Goal: Communication & Community: Answer question/provide support

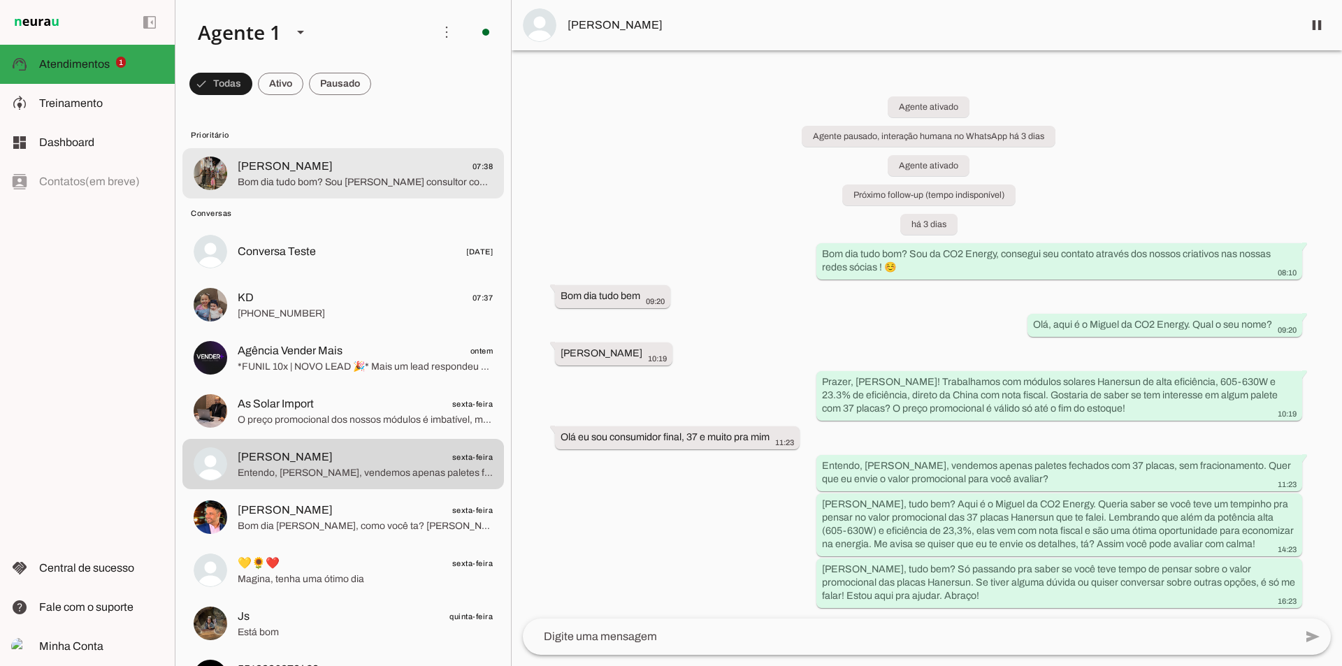
click at [303, 189] on div at bounding box center [365, 174] width 255 height 34
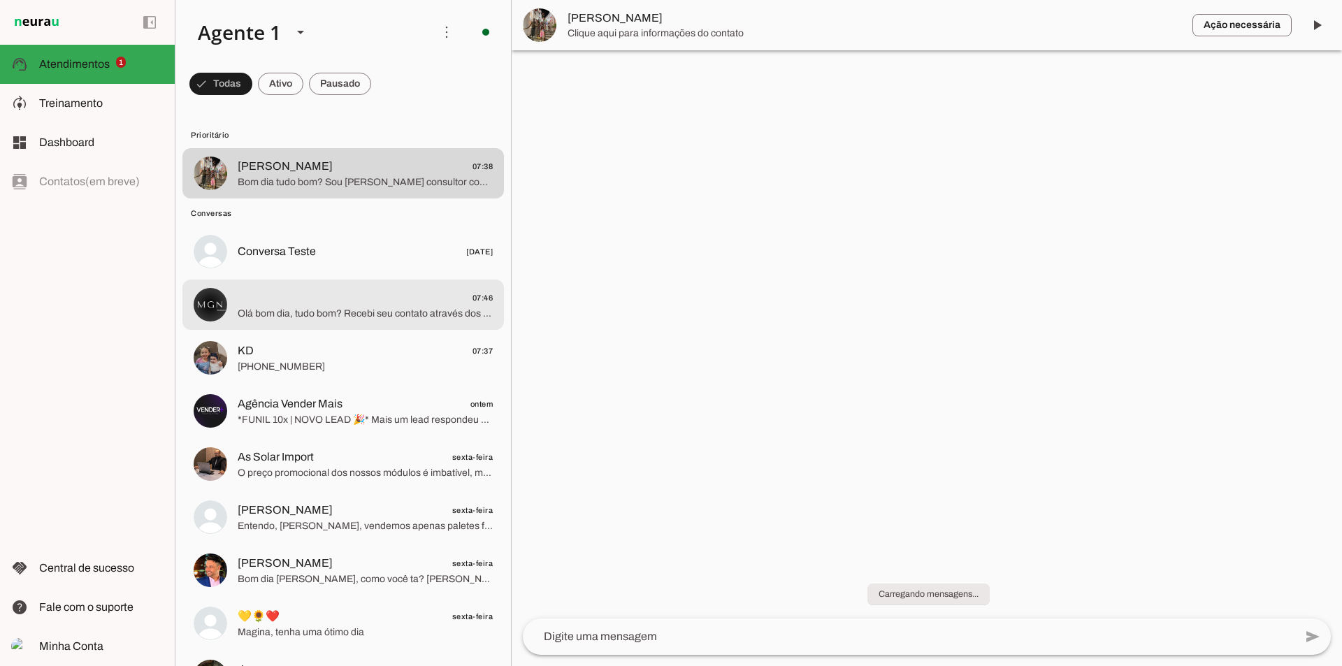
click at [345, 298] on span "07:46" at bounding box center [365, 297] width 255 height 17
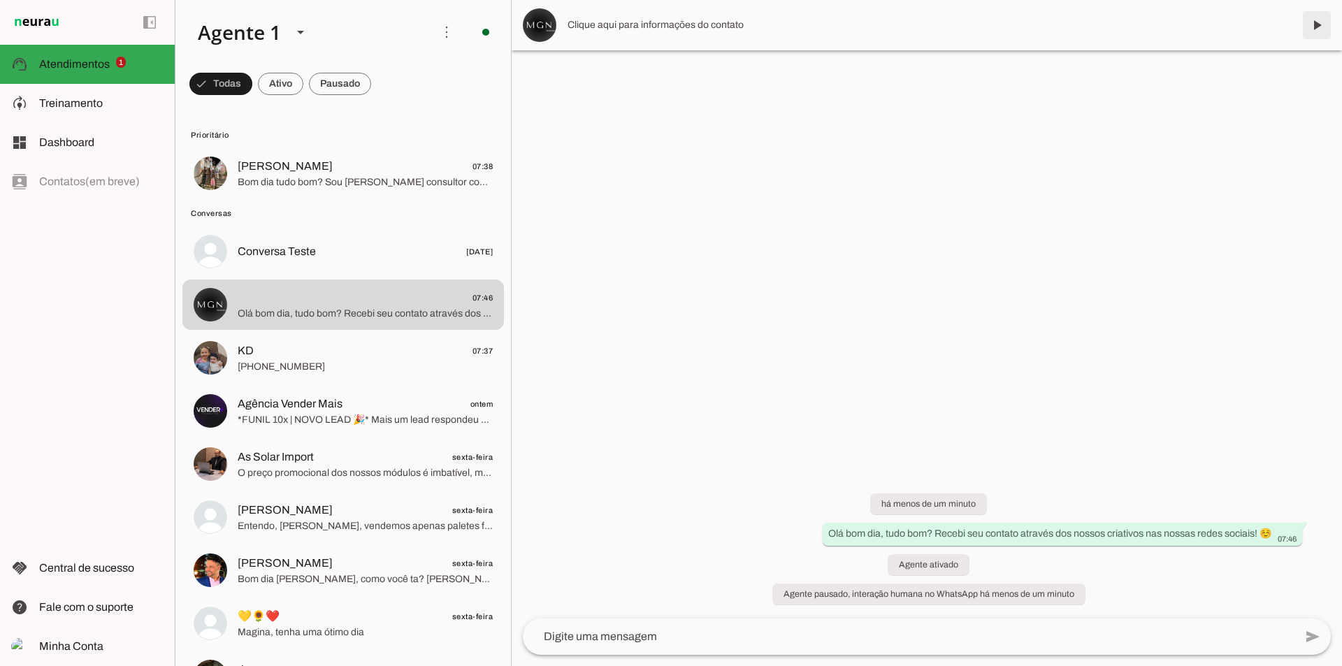
click at [1321, 24] on span at bounding box center [1317, 25] width 34 height 34
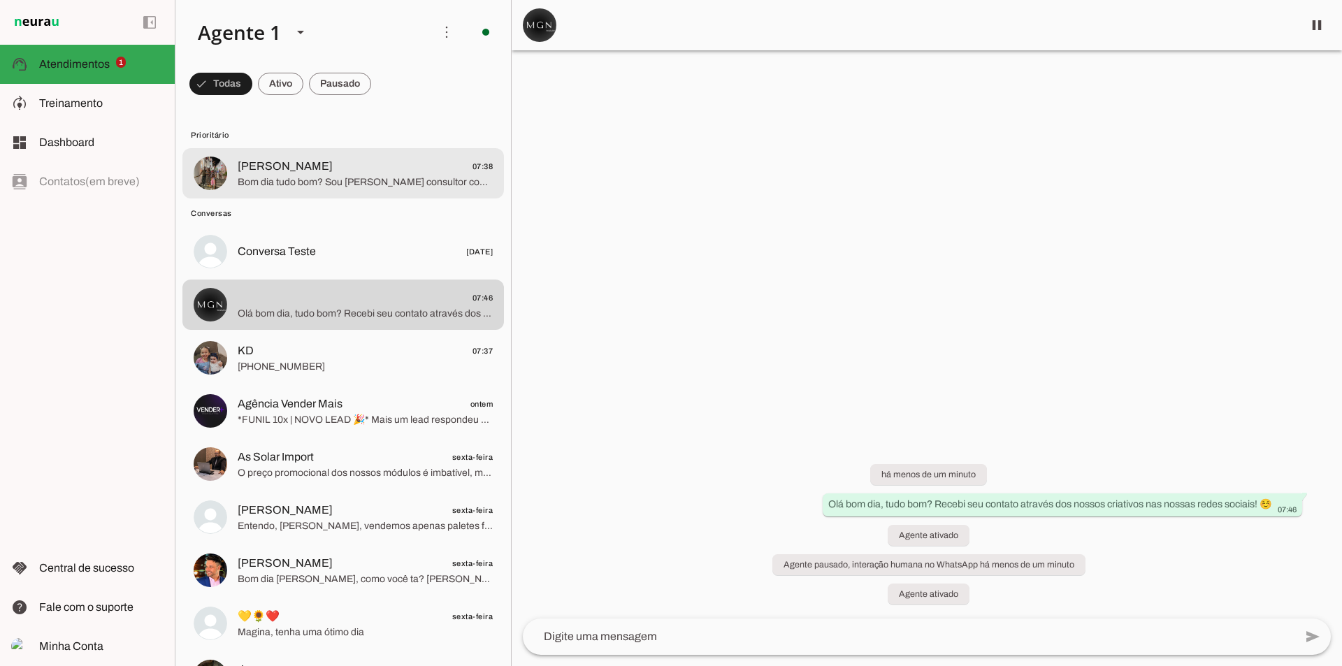
click at [288, 183] on span "Bom dia tudo bom? Sou [PERSON_NAME] consultor comercial da CO2 ENERGY, vi aí qu…" at bounding box center [365, 182] width 255 height 14
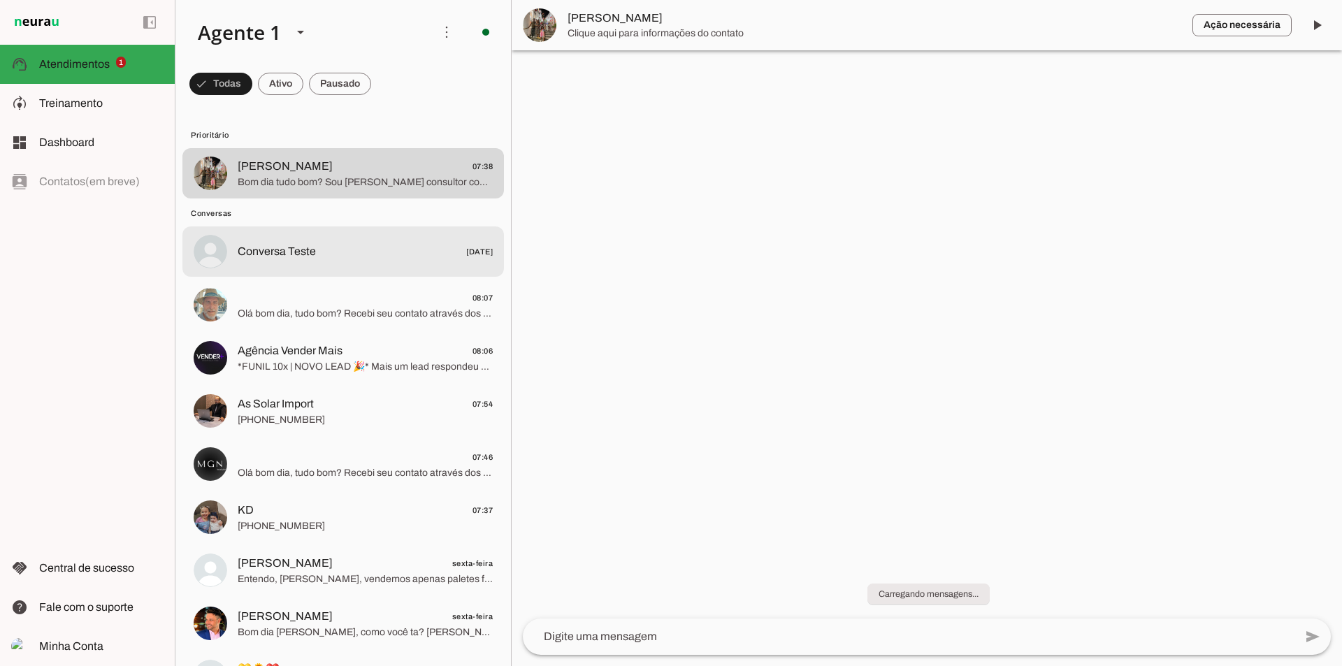
click at [318, 252] on span "Conversa Teste [DATE]" at bounding box center [365, 251] width 255 height 17
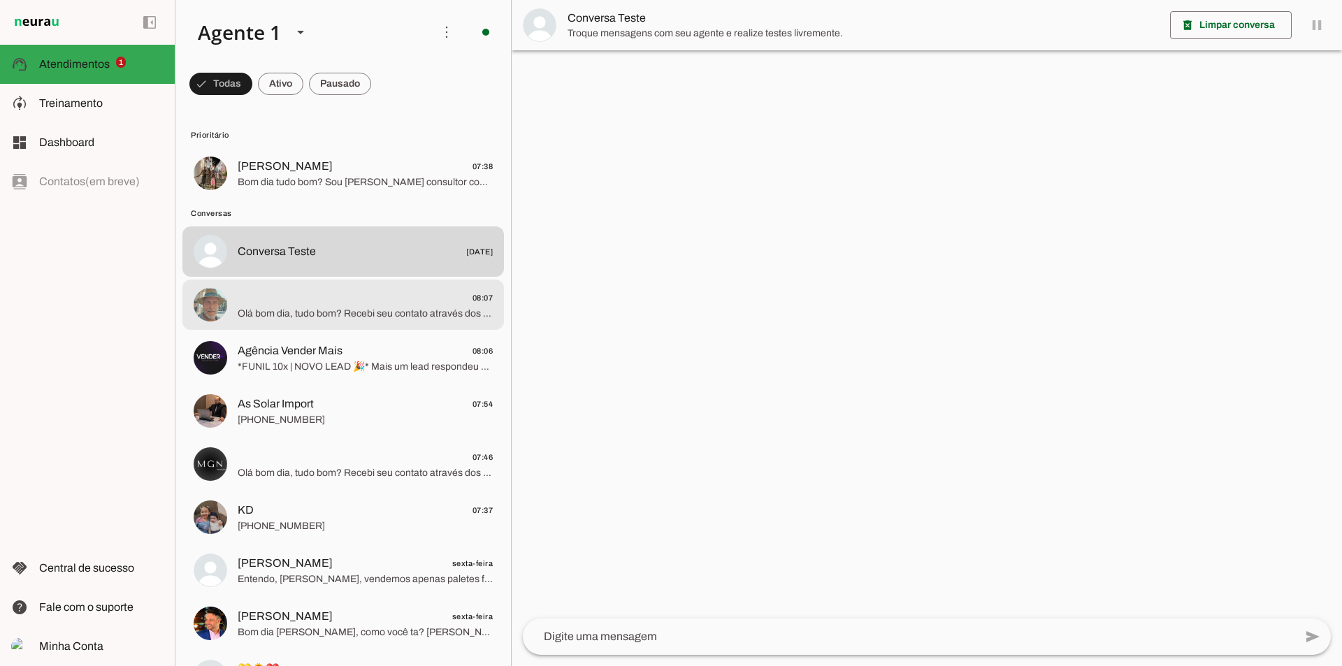
drag, startPoint x: 317, startPoint y: 289, endPoint x: 317, endPoint y: 299, distance: 10.5
click at [317, 298] on span "08:07" at bounding box center [365, 297] width 255 height 17
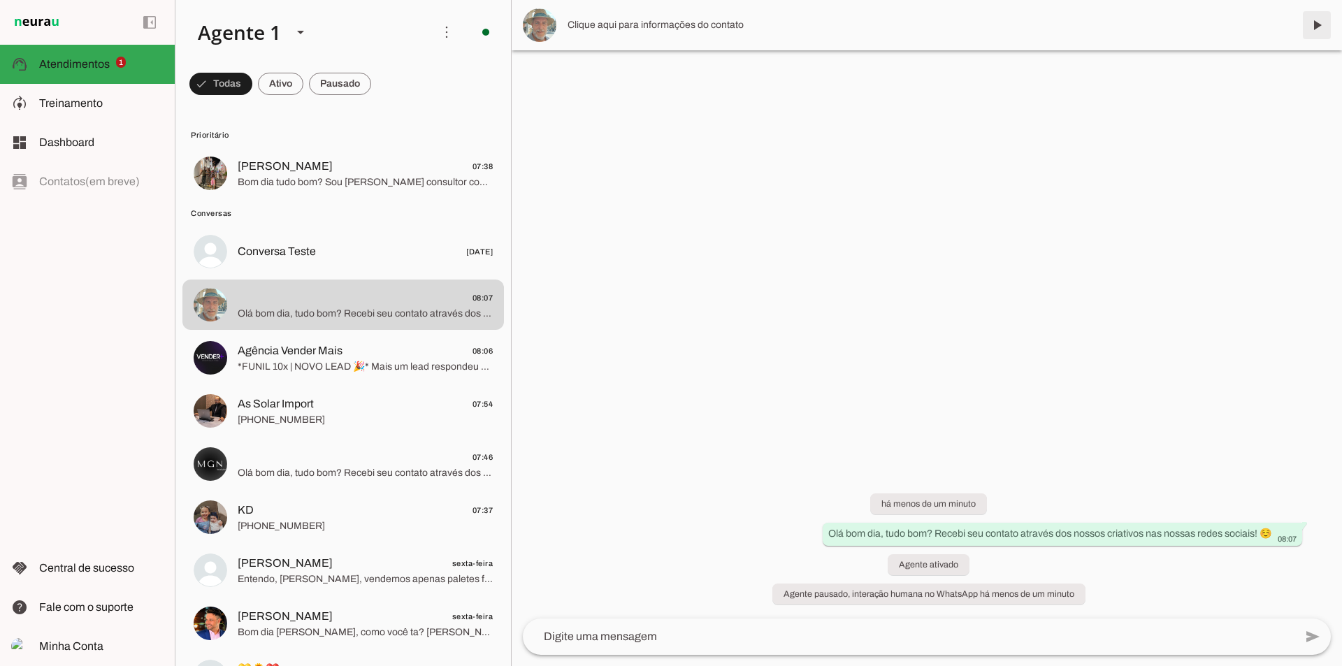
click at [1318, 27] on span at bounding box center [1317, 25] width 34 height 34
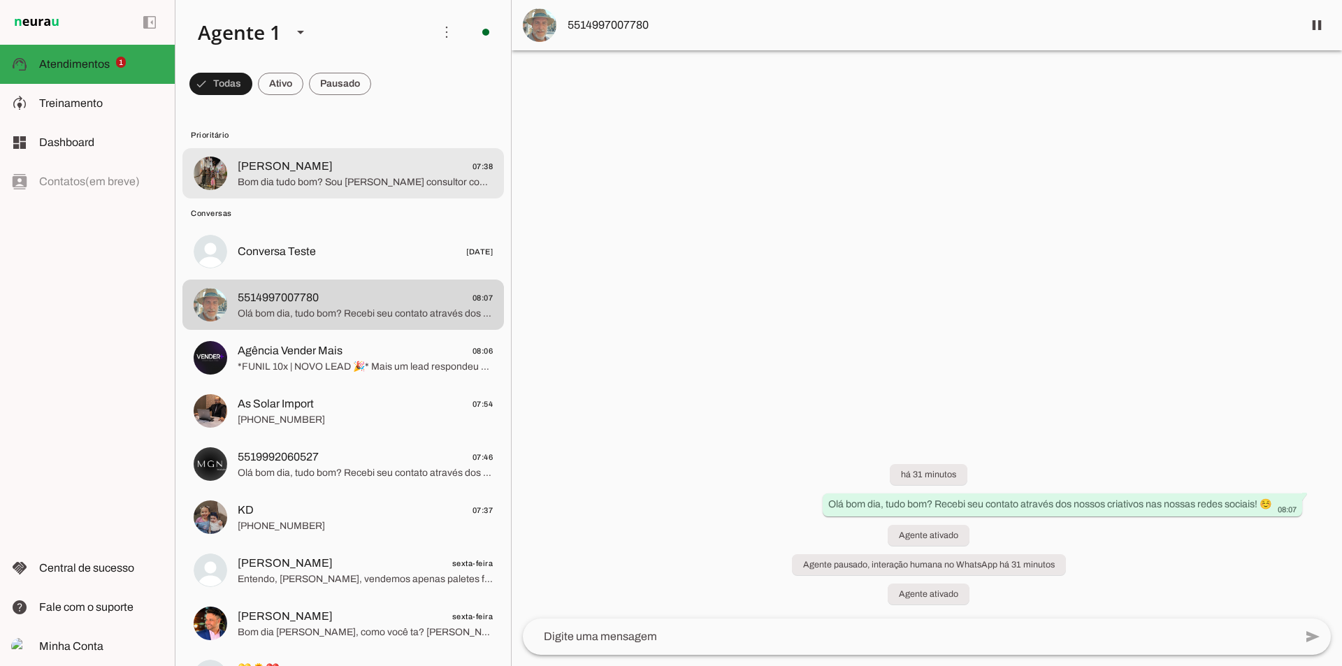
click at [315, 172] on span "[PERSON_NAME] 07:38" at bounding box center [365, 166] width 255 height 17
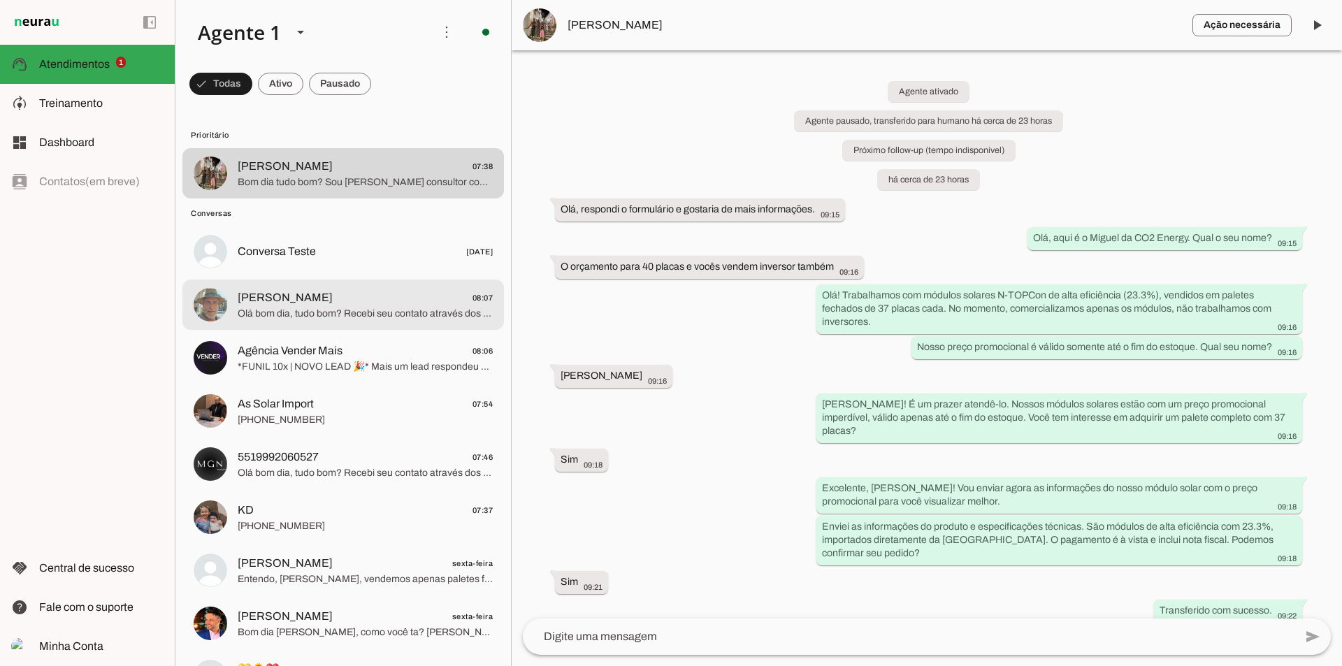
click at [280, 302] on span "[PERSON_NAME]" at bounding box center [285, 297] width 95 height 17
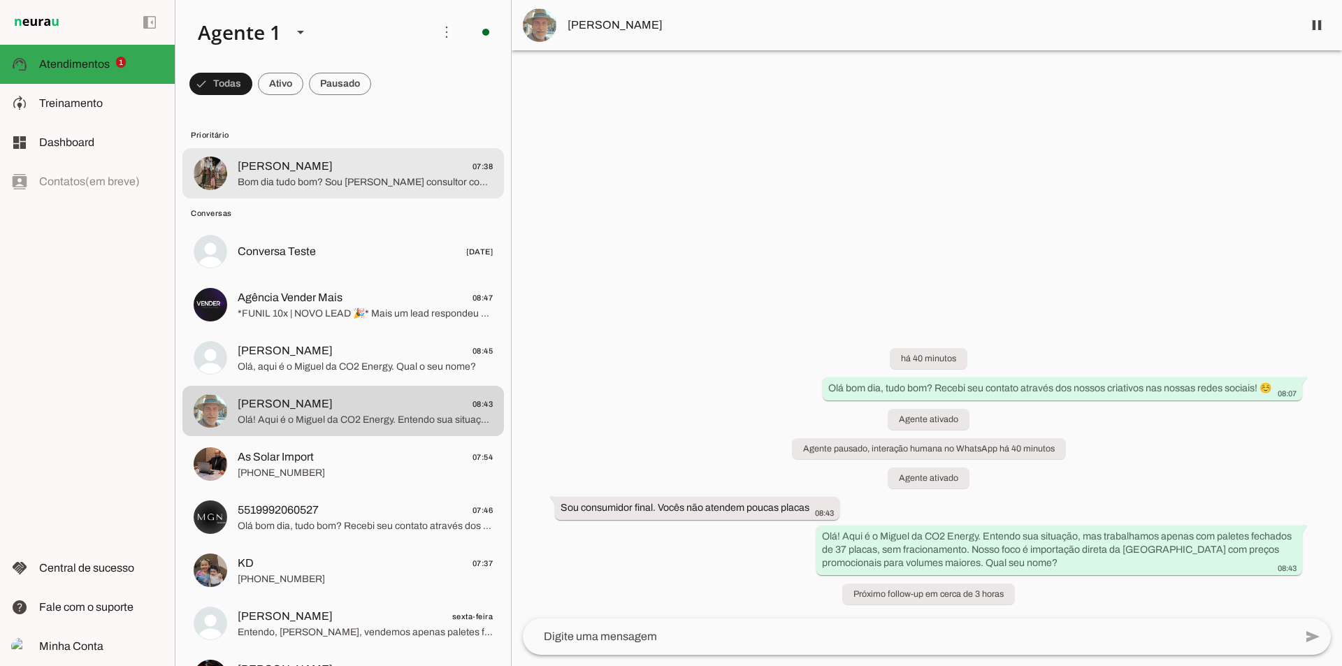
click at [371, 211] on span "Conversas" at bounding box center [342, 213] width 302 height 11
click at [380, 194] on md-item "[PERSON_NAME] 07:38 Bom dia tudo bom? Sou [PERSON_NAME] consultor comercial da …" at bounding box center [342, 173] width 321 height 50
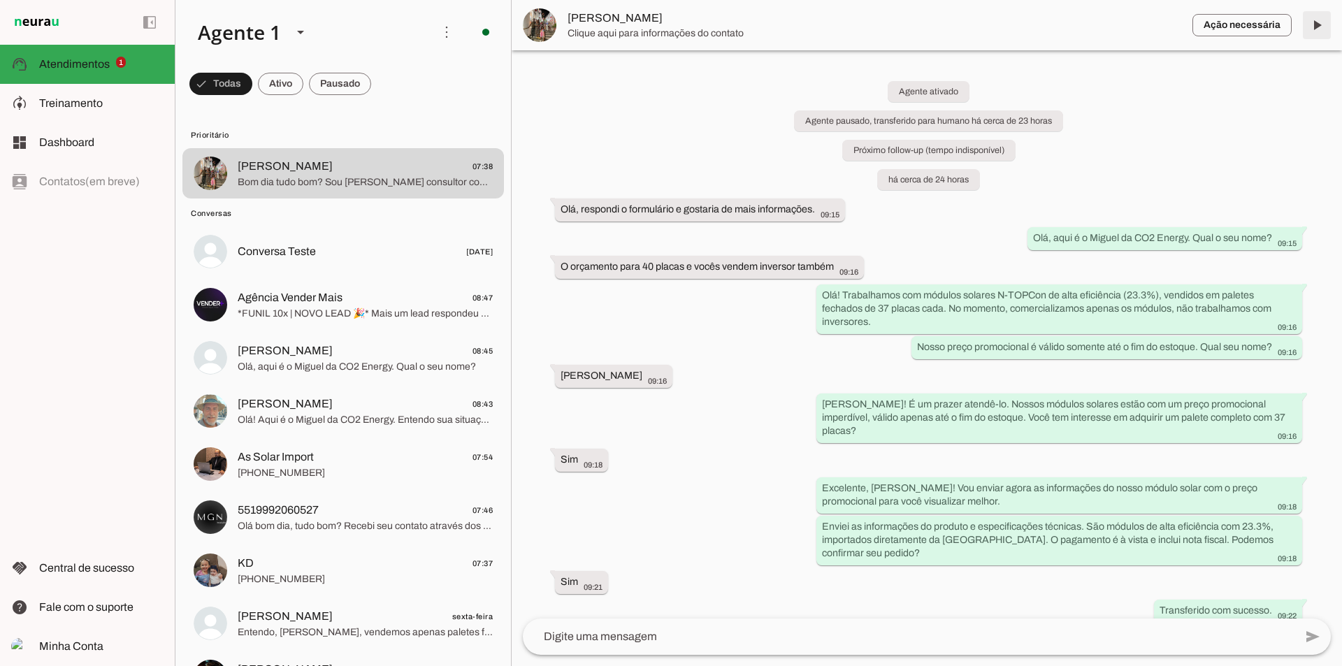
scroll to position [89, 0]
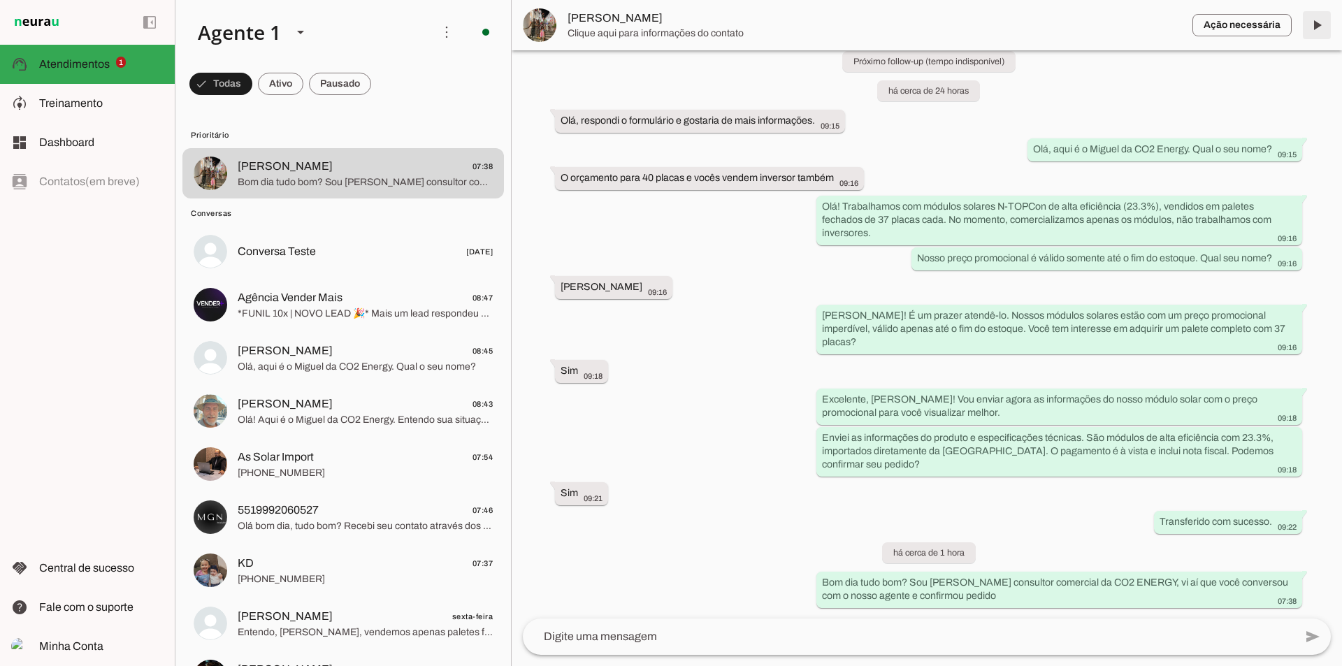
click at [1316, 26] on span at bounding box center [1317, 25] width 34 height 34
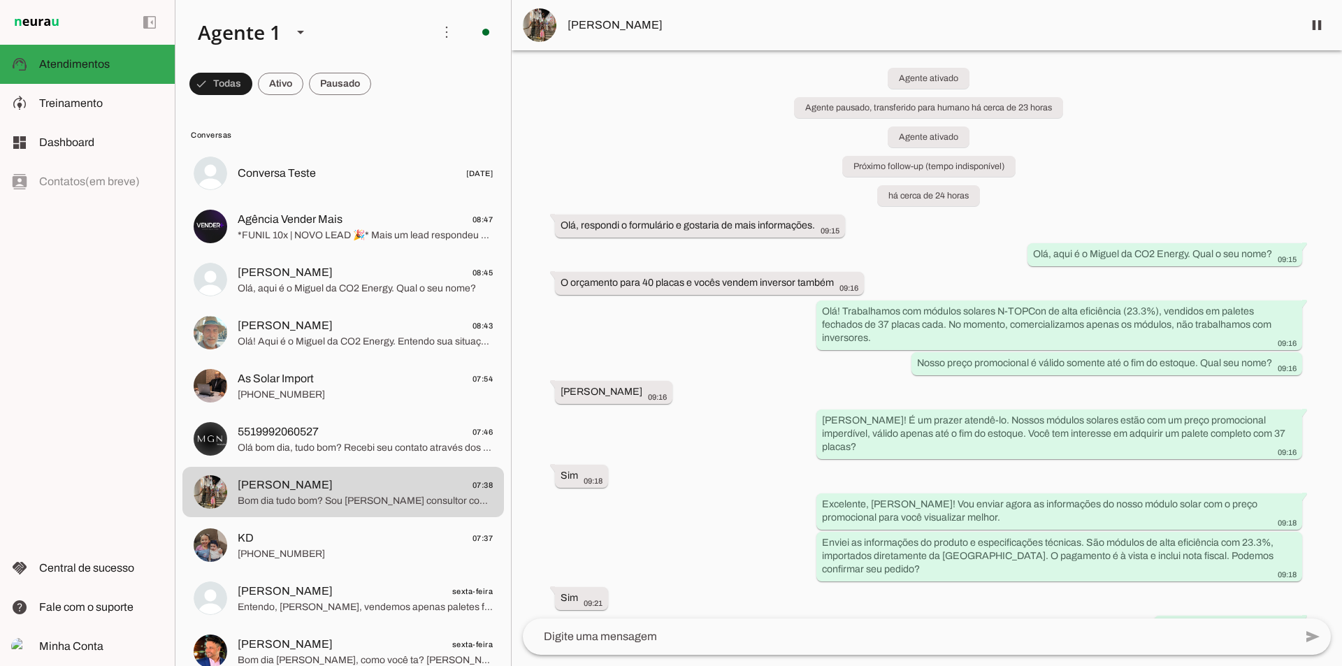
scroll to position [0, 0]
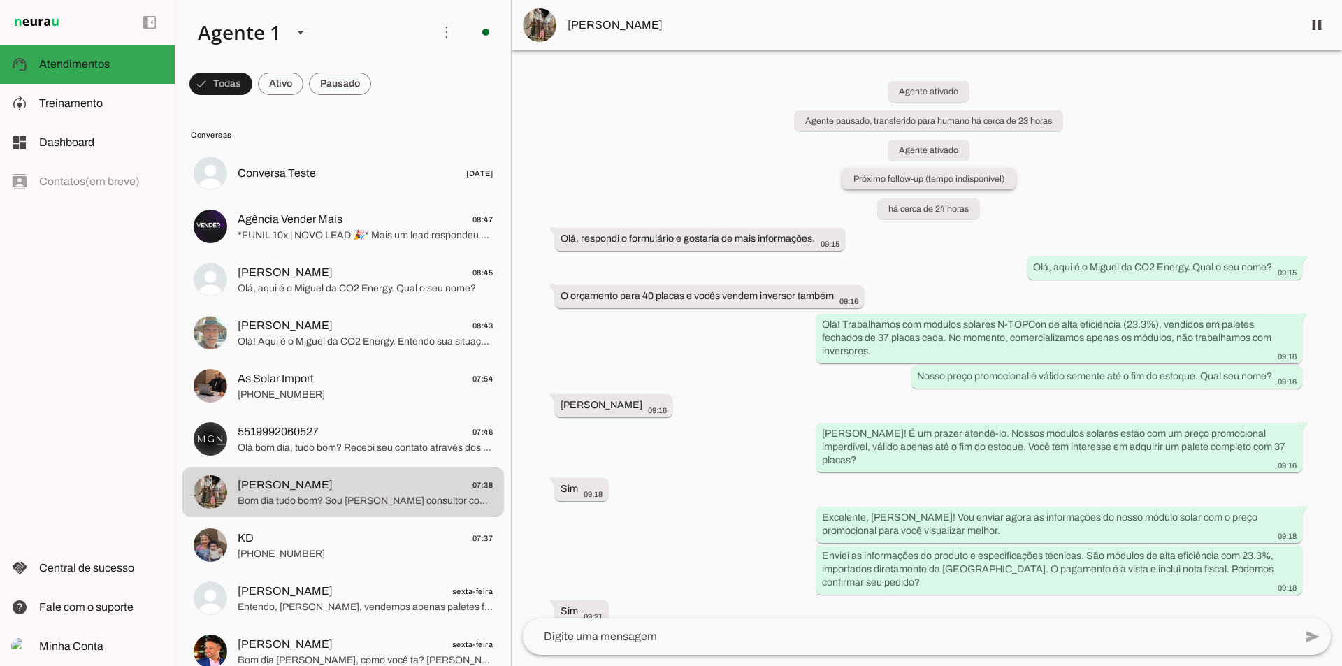
click at [0, 0] on slot "Próximo follow-up (tempo indisponível)" at bounding box center [0, 0] width 0 height 0
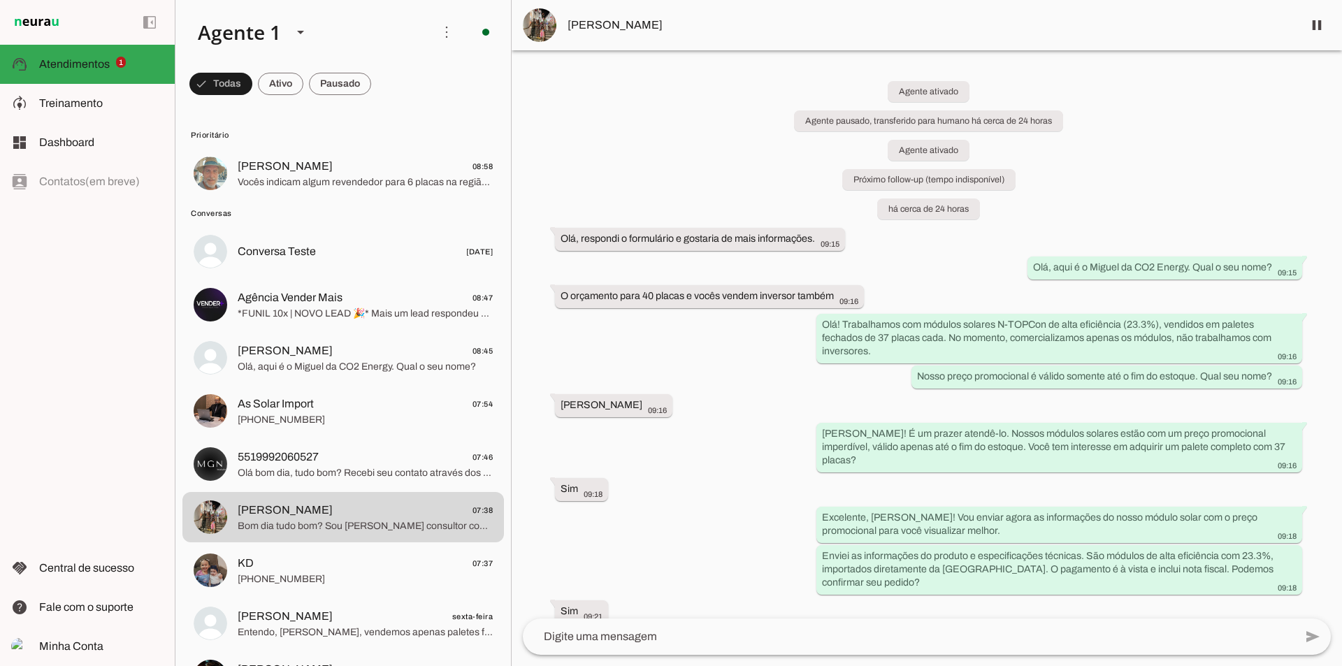
click at [338, 150] on md-item "[PERSON_NAME] 08:58 Vocês indicam algum revendedor para 6 placas na região de […" at bounding box center [342, 173] width 321 height 50
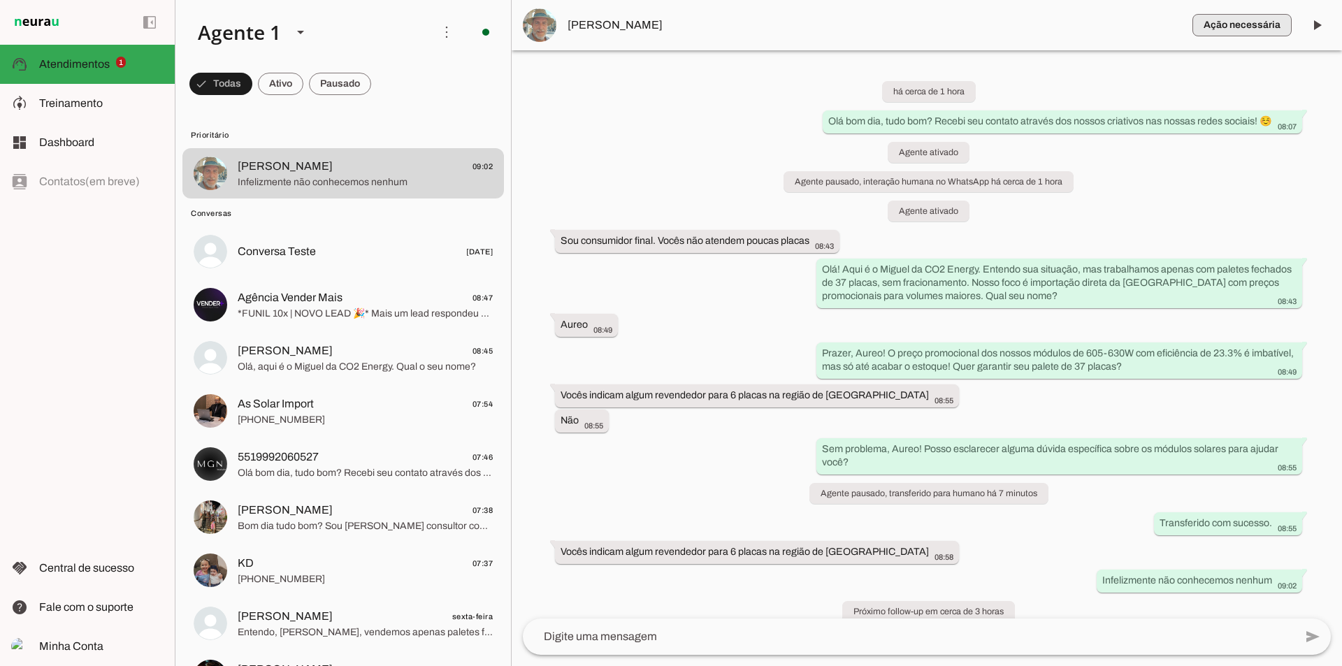
click at [1287, 27] on span "button" at bounding box center [1241, 25] width 99 height 34
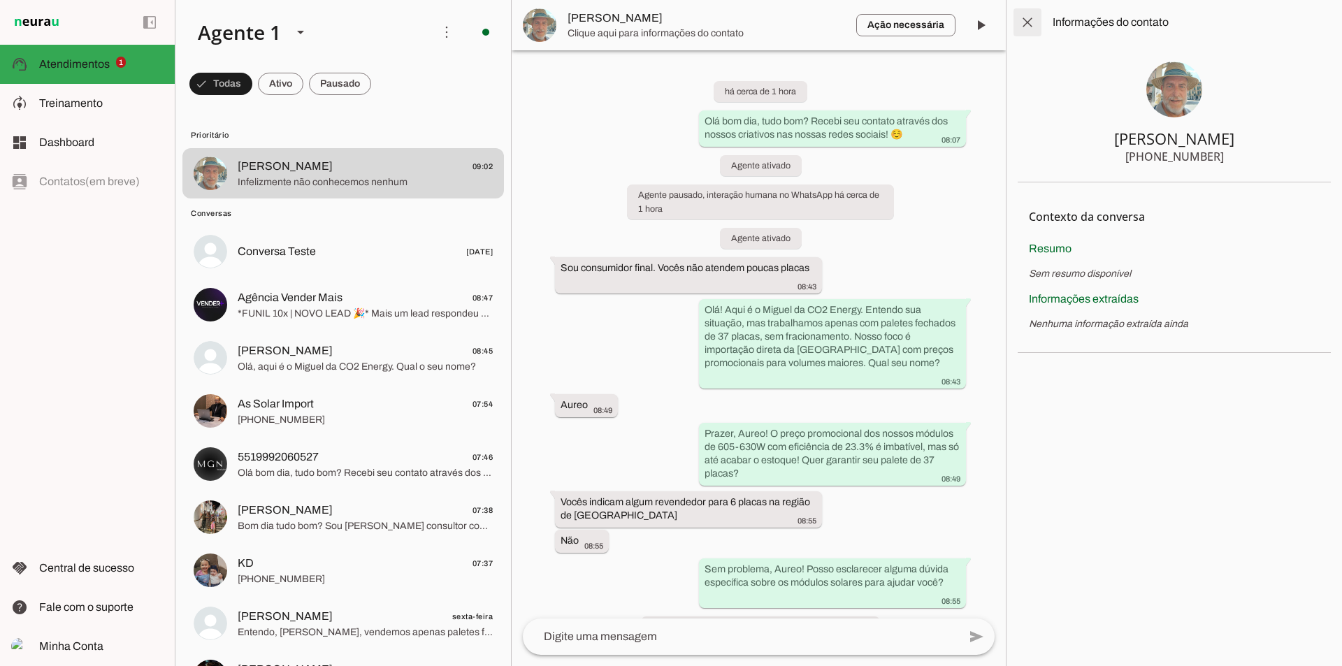
click at [1013, 17] on span at bounding box center [1028, 23] width 34 height 34
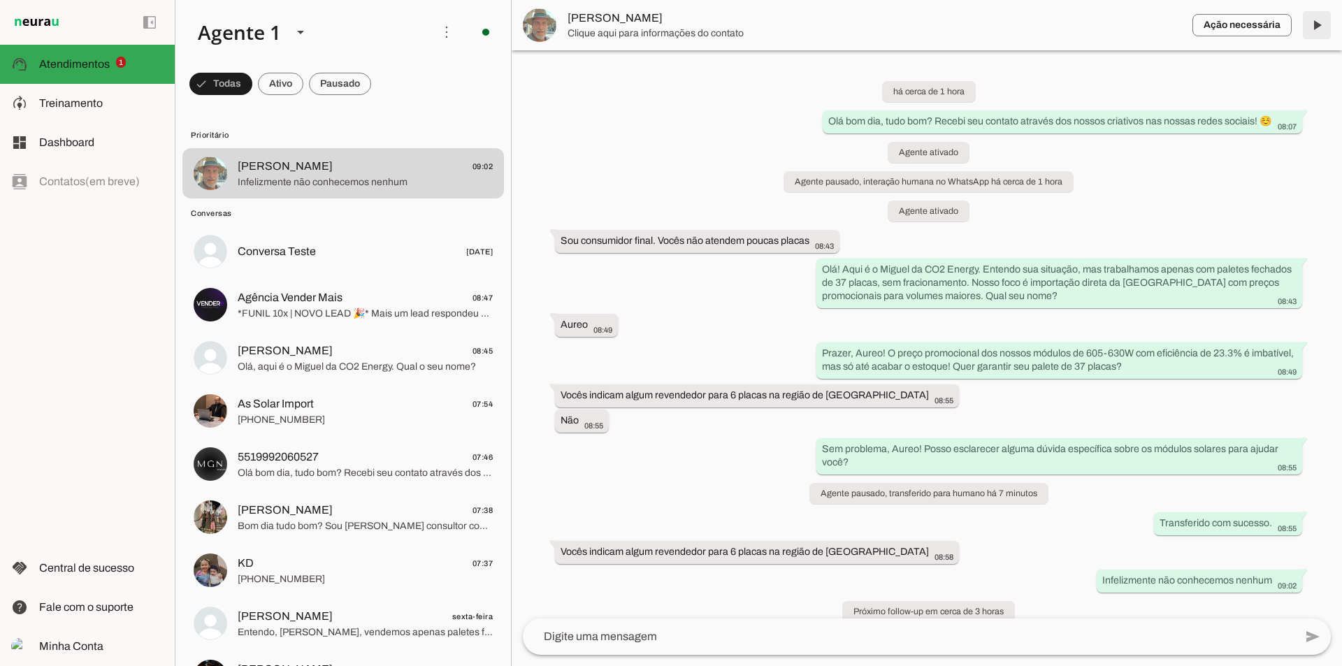
click at [1322, 27] on span at bounding box center [1317, 25] width 34 height 34
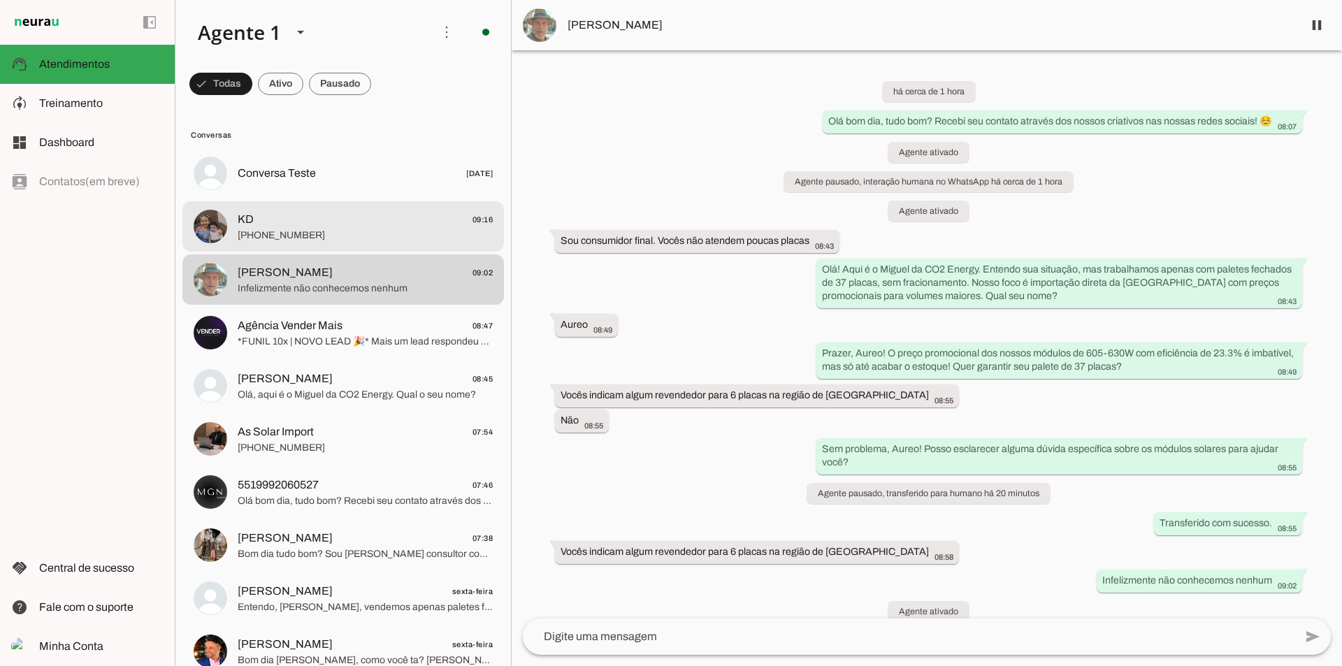
click at [342, 241] on span "[PHONE_NUMBER]" at bounding box center [365, 236] width 255 height 14
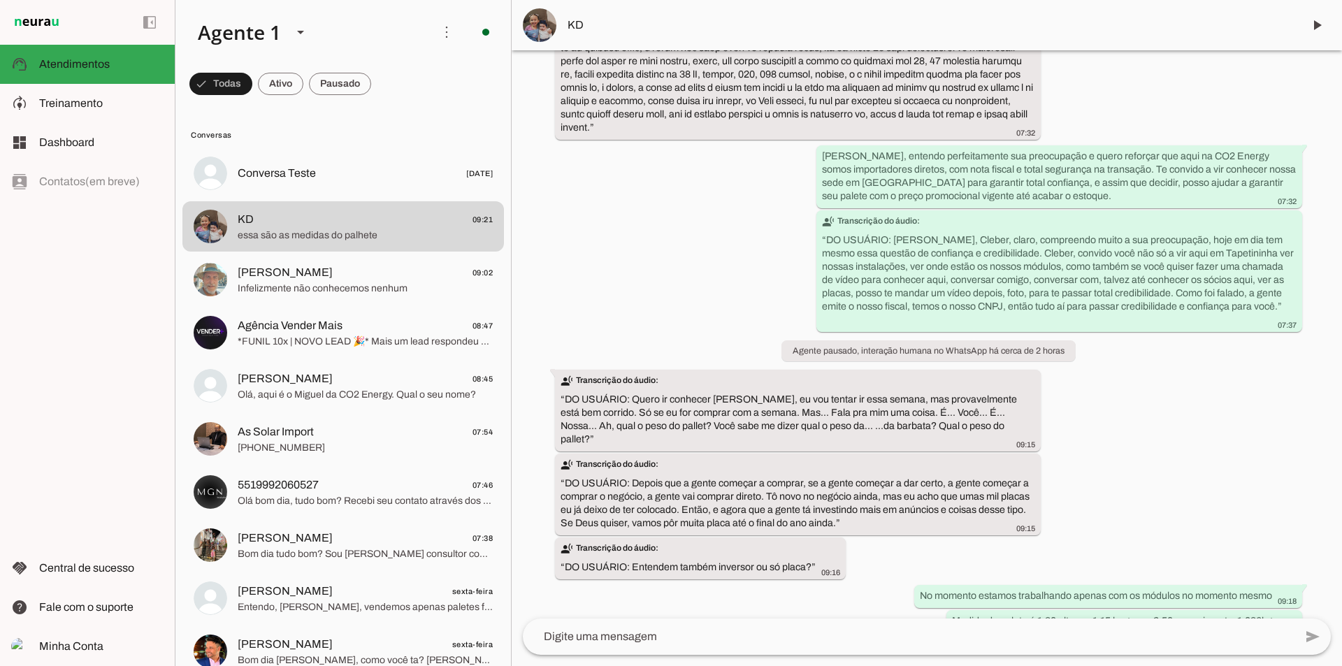
scroll to position [1397, 0]
